Goal: Check status: Check status

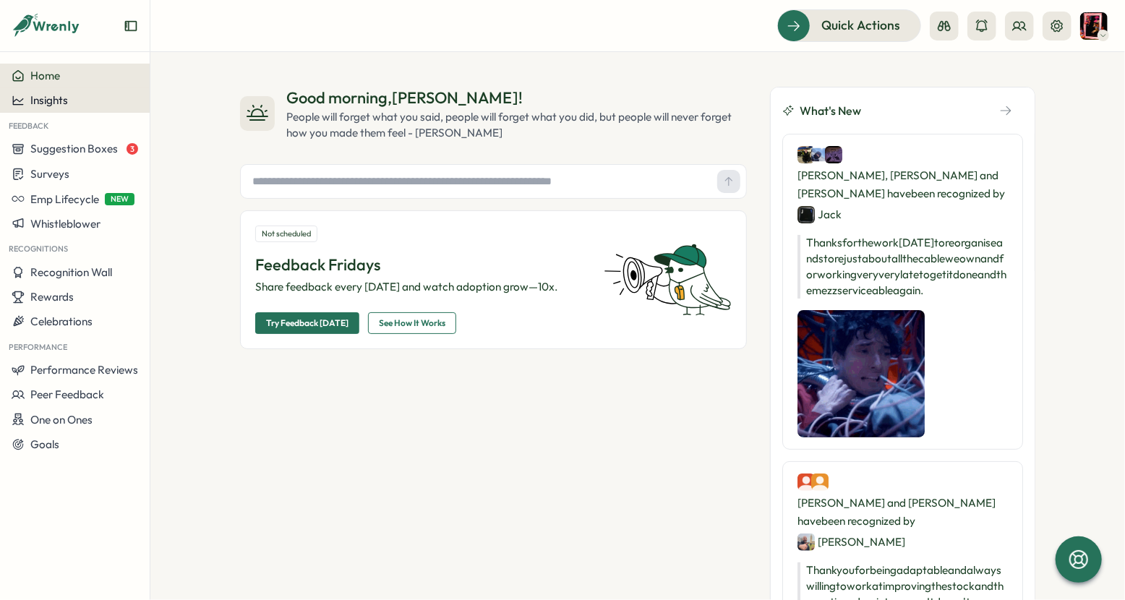
click at [53, 103] on span "Insights" at bounding box center [49, 100] width 38 height 14
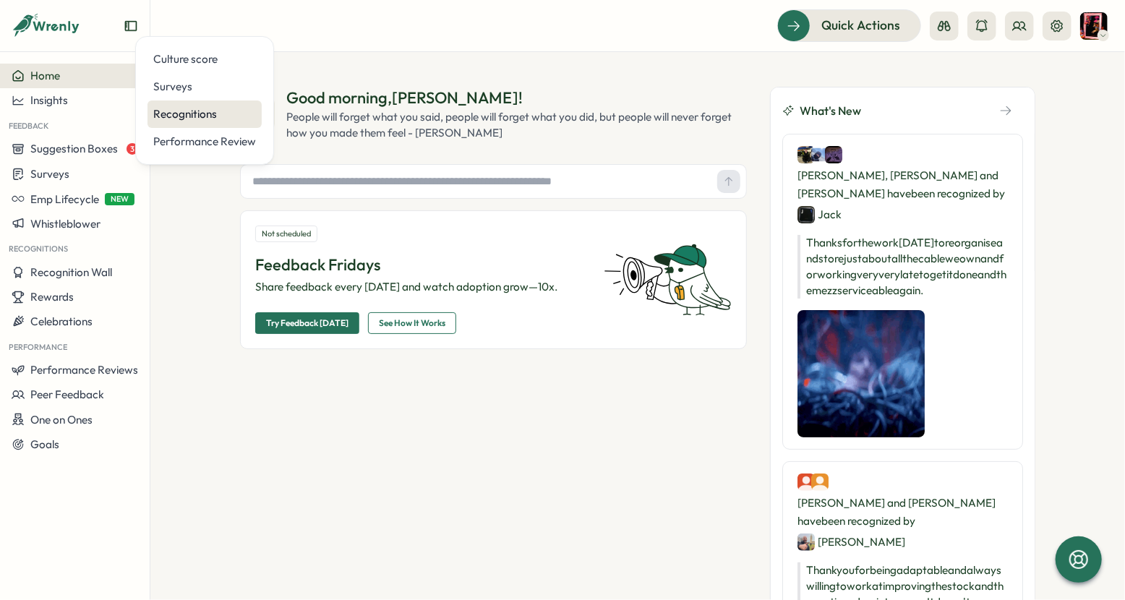
click at [164, 121] on div "Recognitions" at bounding box center [204, 114] width 103 height 16
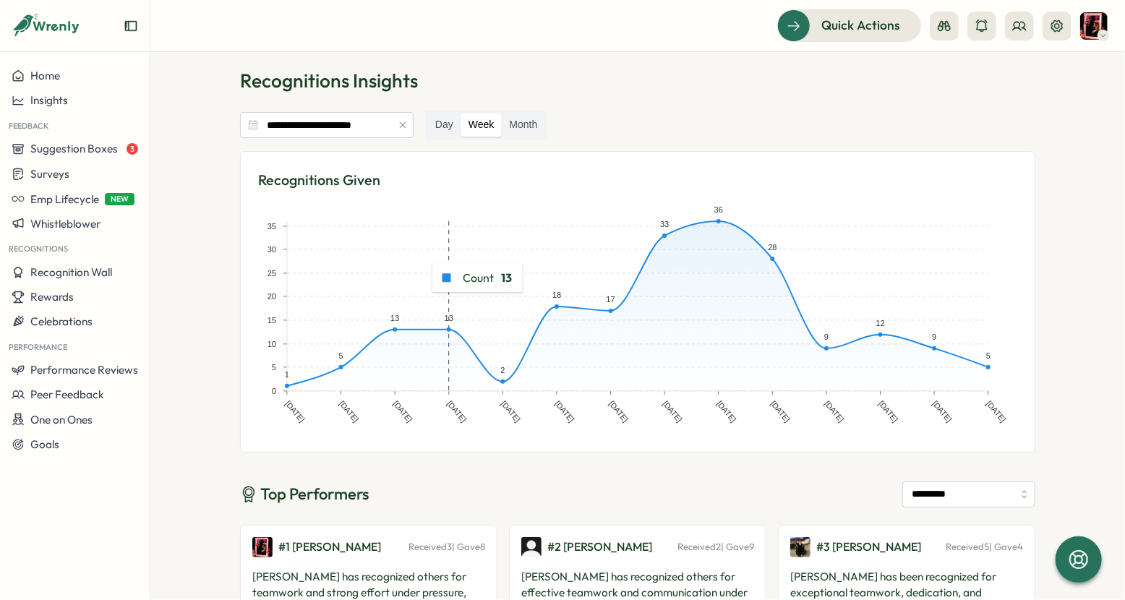
scroll to position [24, 0]
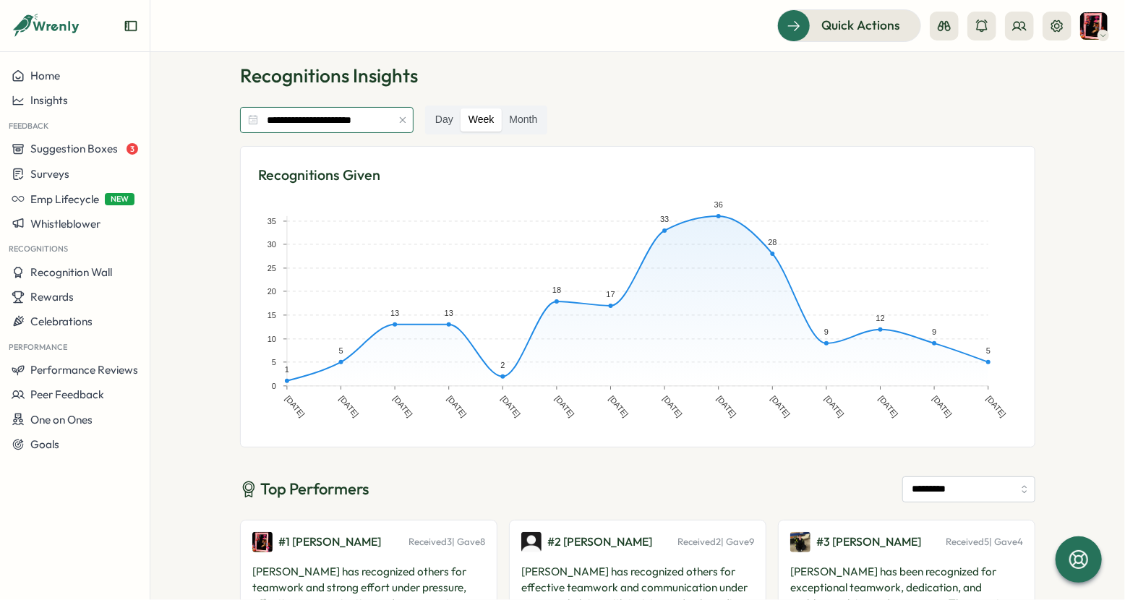
click at [307, 121] on input "**********" at bounding box center [327, 120] width 174 height 26
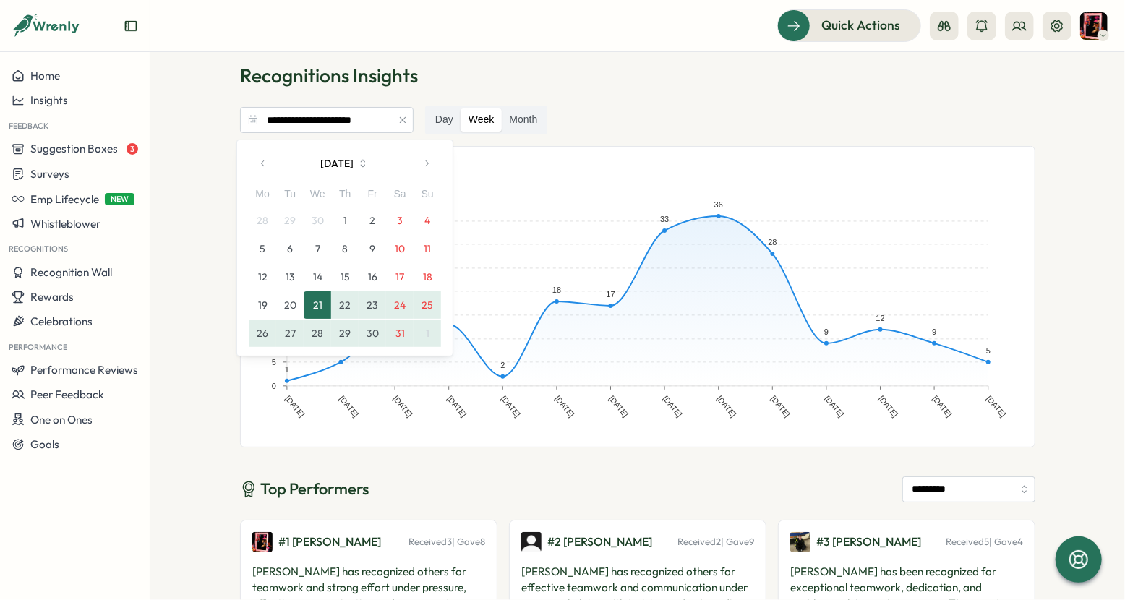
click at [435, 162] on button "button" at bounding box center [426, 163] width 29 height 29
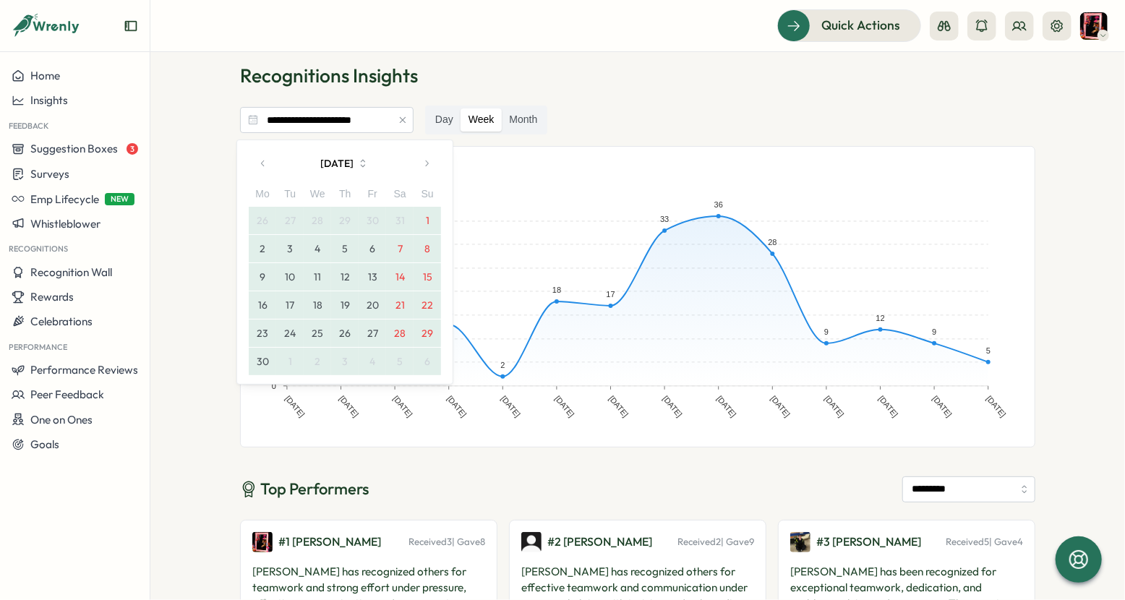
click at [435, 162] on button "button" at bounding box center [426, 163] width 29 height 29
click at [262, 304] on button "21" at bounding box center [262, 304] width 27 height 27
click at [429, 162] on icon "button" at bounding box center [426, 163] width 10 height 10
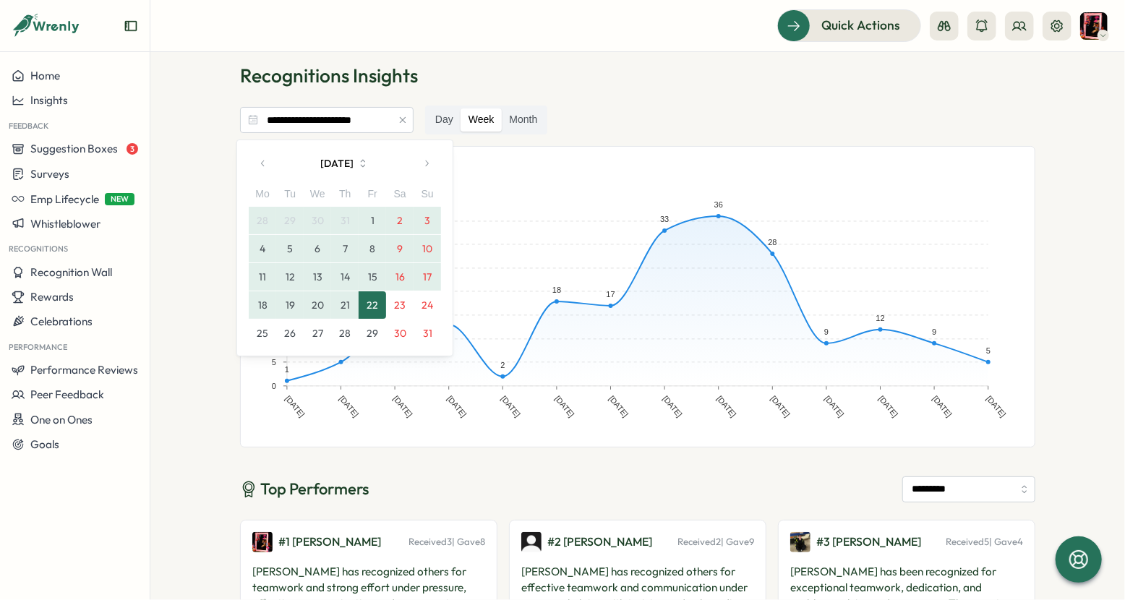
click at [341, 307] on button "21" at bounding box center [344, 304] width 27 height 27
type input "**********"
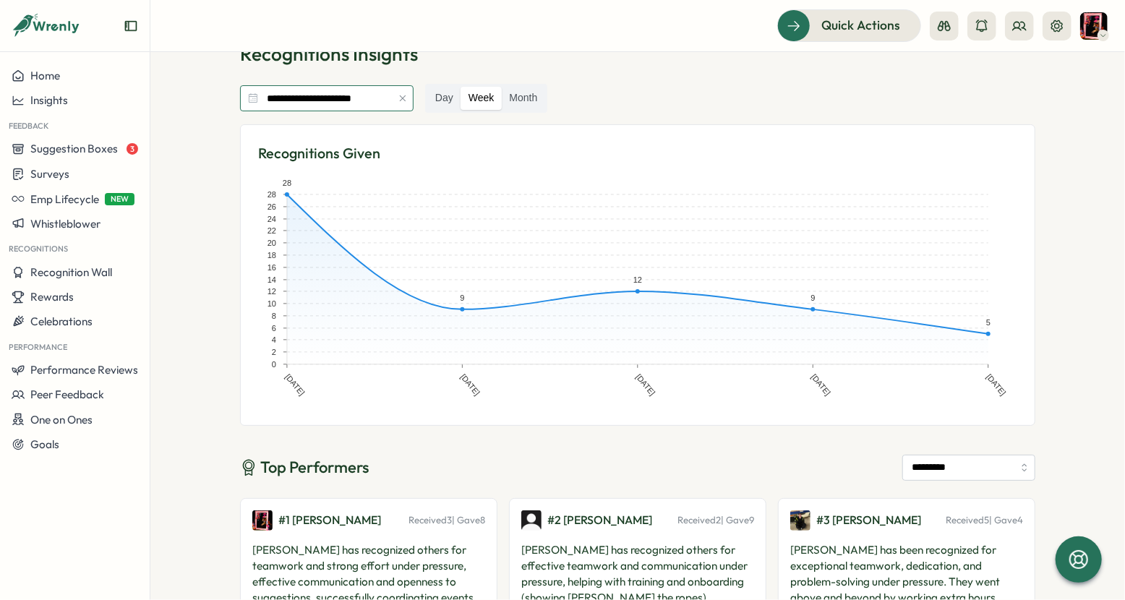
scroll to position [0, 0]
